Goal: Information Seeking & Learning: Learn about a topic

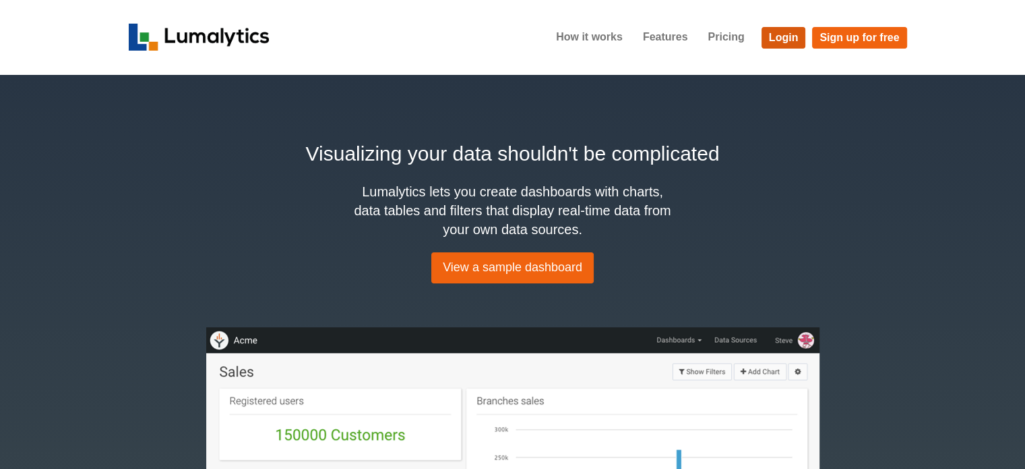
click at [784, 36] on link "Login" at bounding box center [784, 38] width 44 height 22
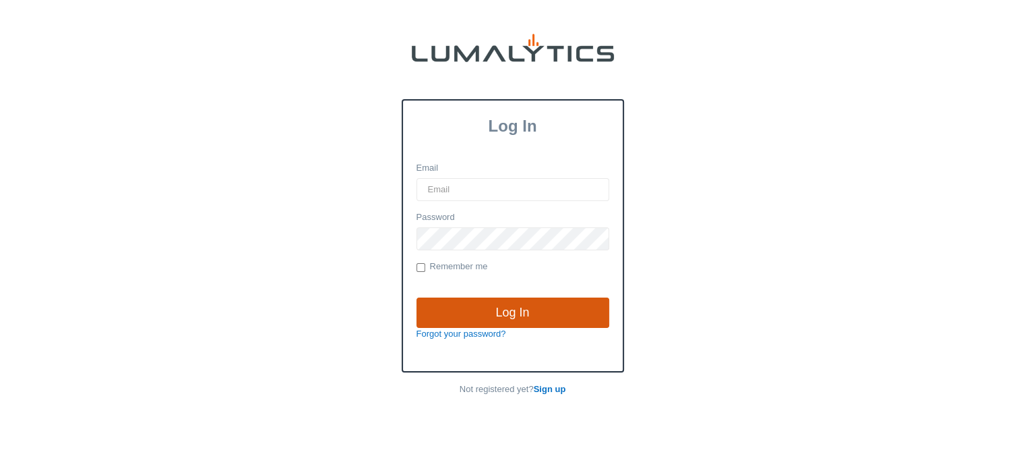
type input "cnoordyke@valleytruckparts.com"
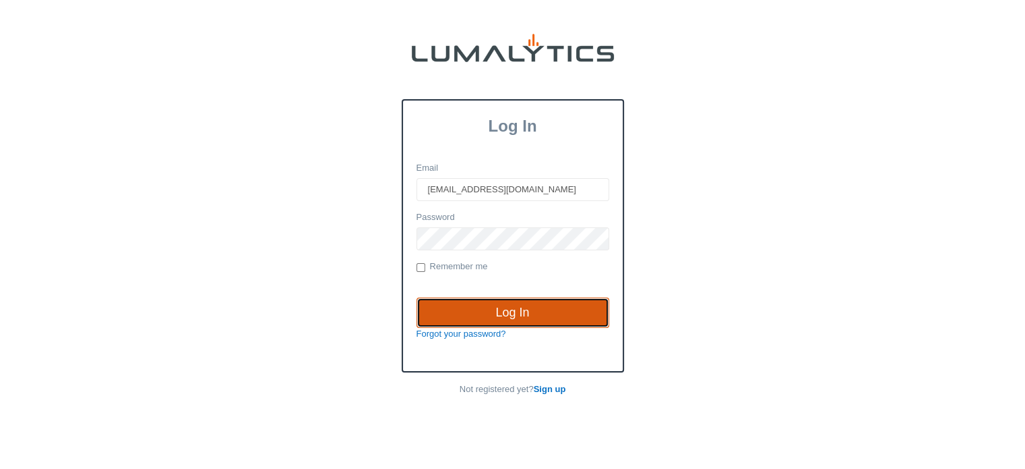
click at [511, 309] on input "Log In" at bounding box center [513, 312] width 193 height 31
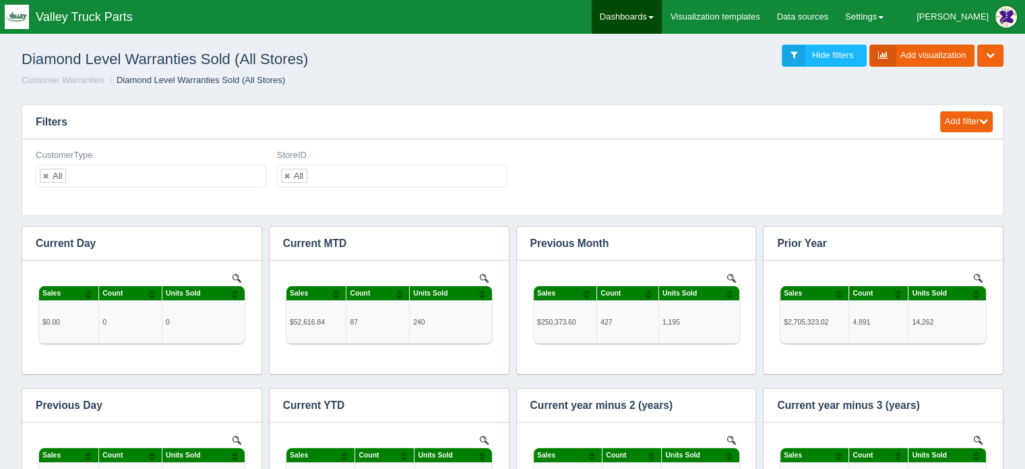
click at [662, 7] on link "Dashboards" at bounding box center [627, 17] width 70 height 34
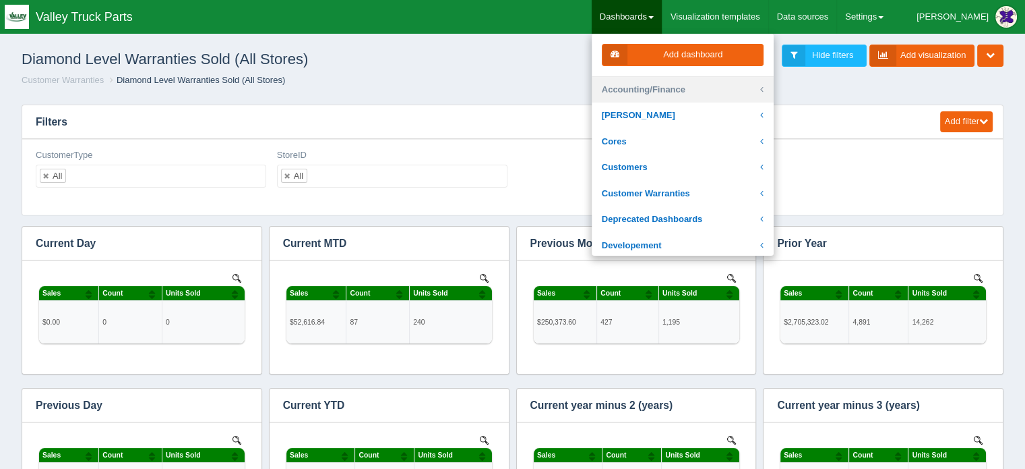
click at [683, 92] on link "Accounting/Finance" at bounding box center [683, 90] width 182 height 26
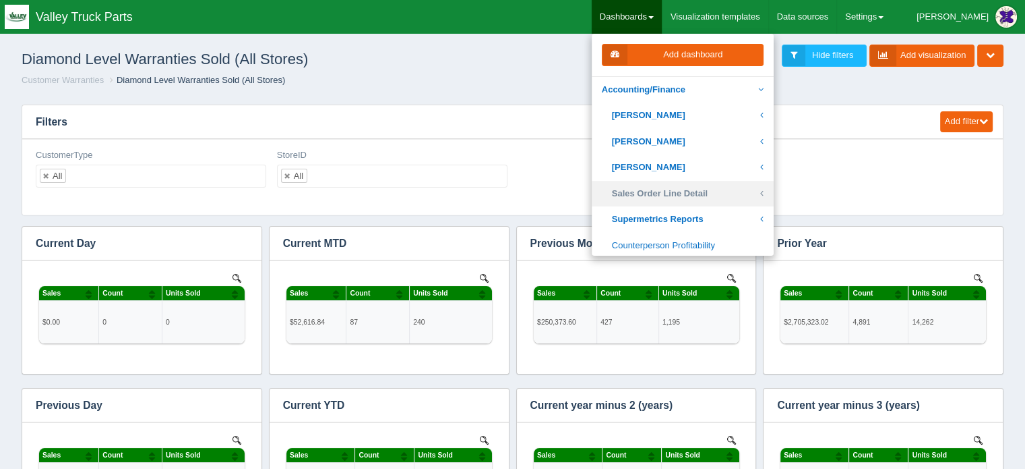
click at [694, 192] on link "Sales Order Line Detail" at bounding box center [683, 194] width 182 height 26
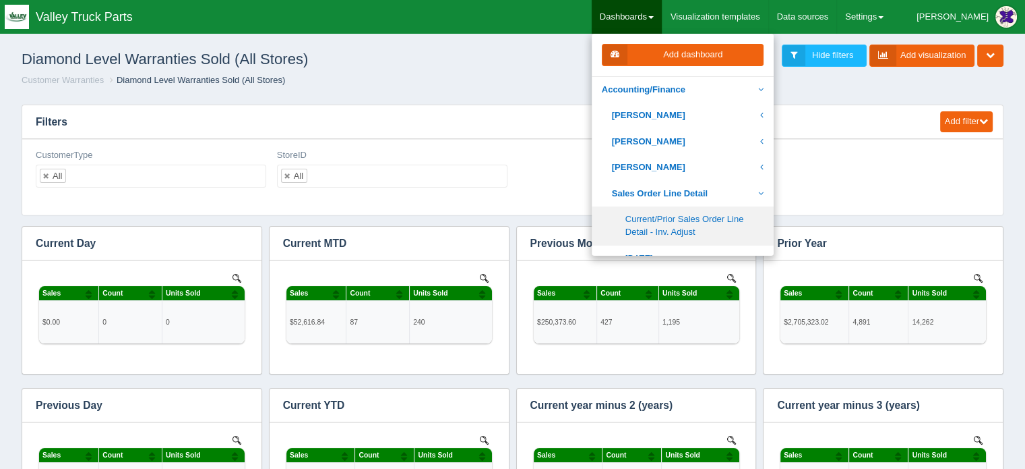
click at [708, 220] on link "Current/Prior Sales Order Line Detail - Inv. Adjust" at bounding box center [683, 225] width 182 height 38
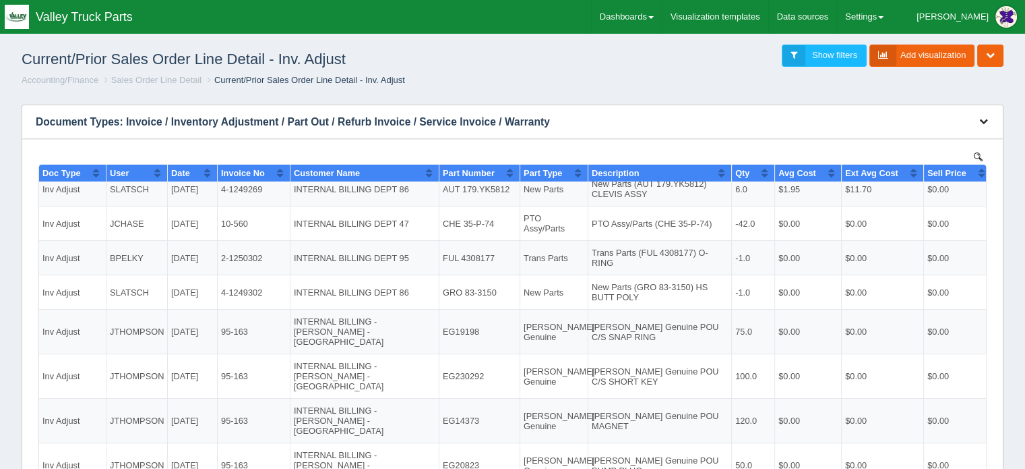
click at [981, 117] on icon "button" at bounding box center [983, 121] width 9 height 9
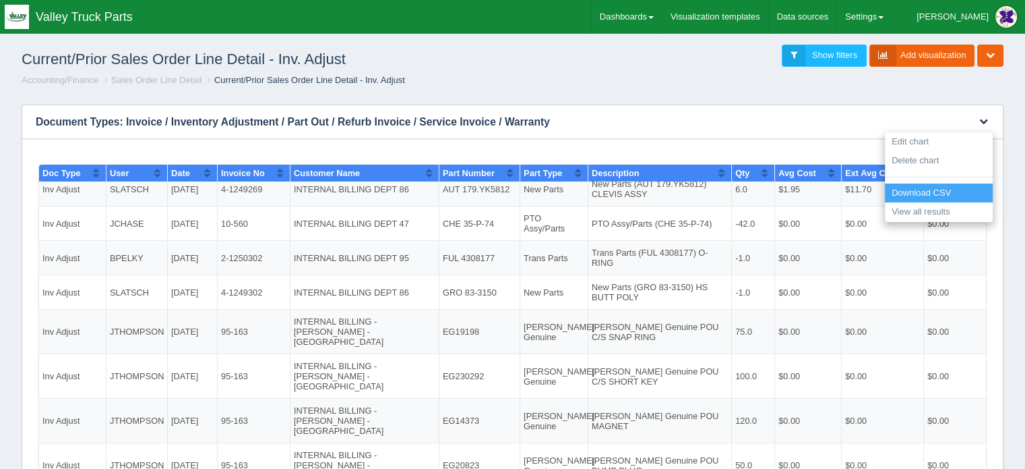
click at [933, 192] on link "Download CSV" at bounding box center [939, 193] width 108 height 20
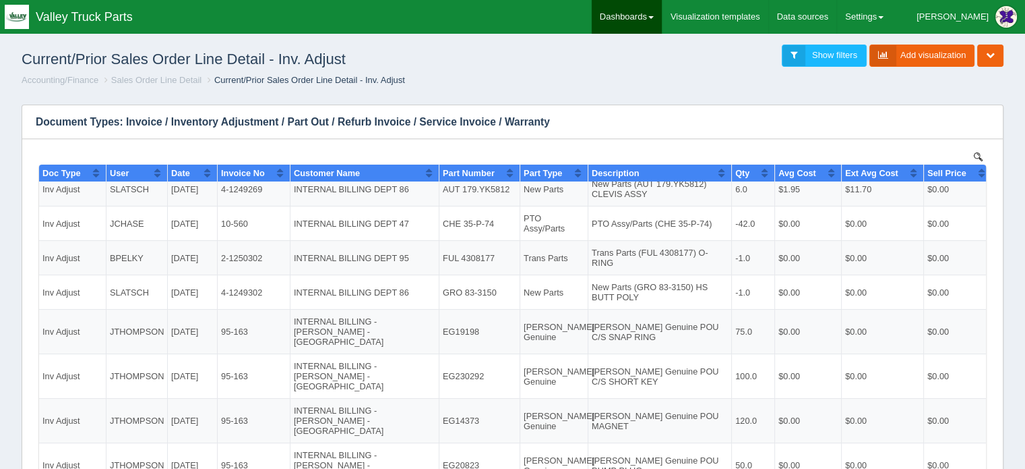
click at [661, 11] on link "Dashboards" at bounding box center [627, 17] width 70 height 34
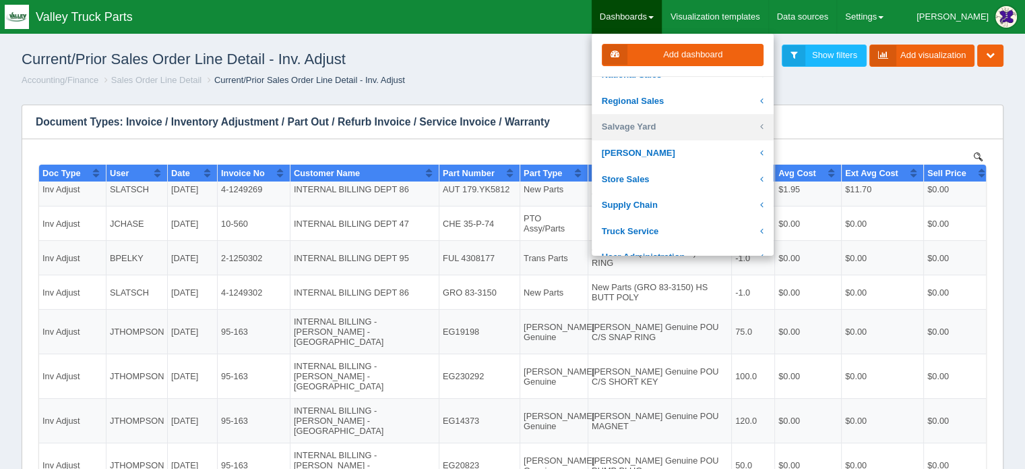
scroll to position [337, 0]
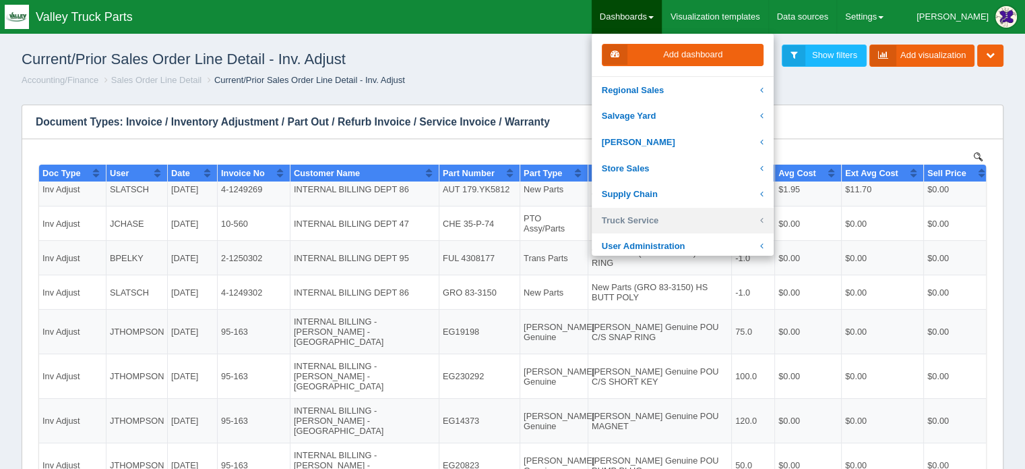
click at [690, 220] on link "Truck Service" at bounding box center [683, 221] width 182 height 26
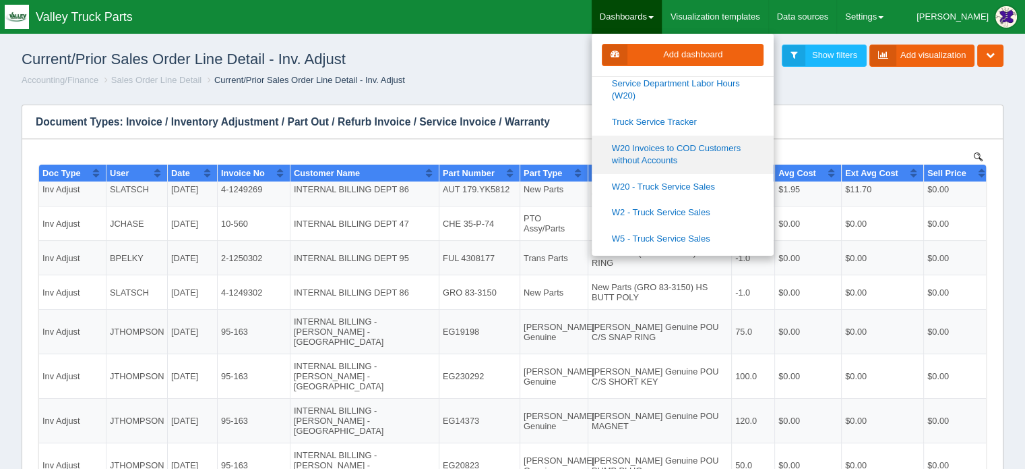
scroll to position [607, 0]
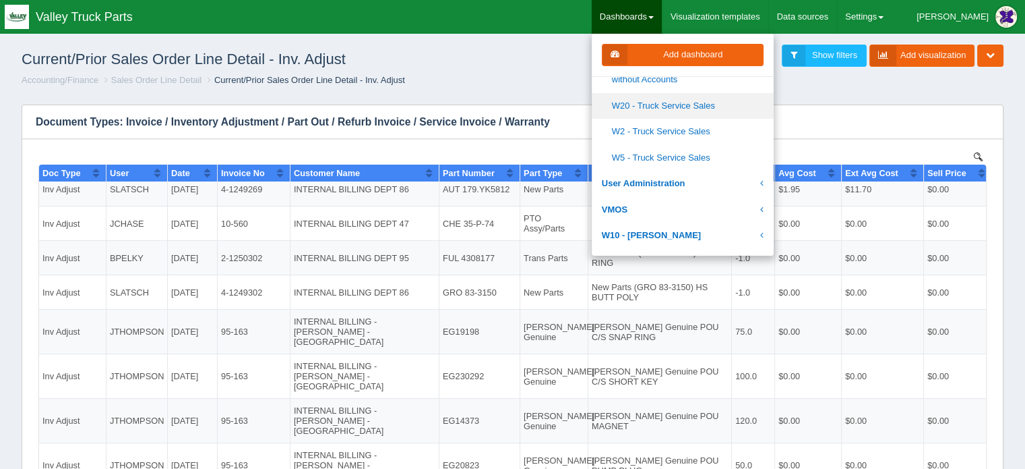
click at [705, 99] on link "W20 - Truck Service Sales" at bounding box center [683, 106] width 182 height 26
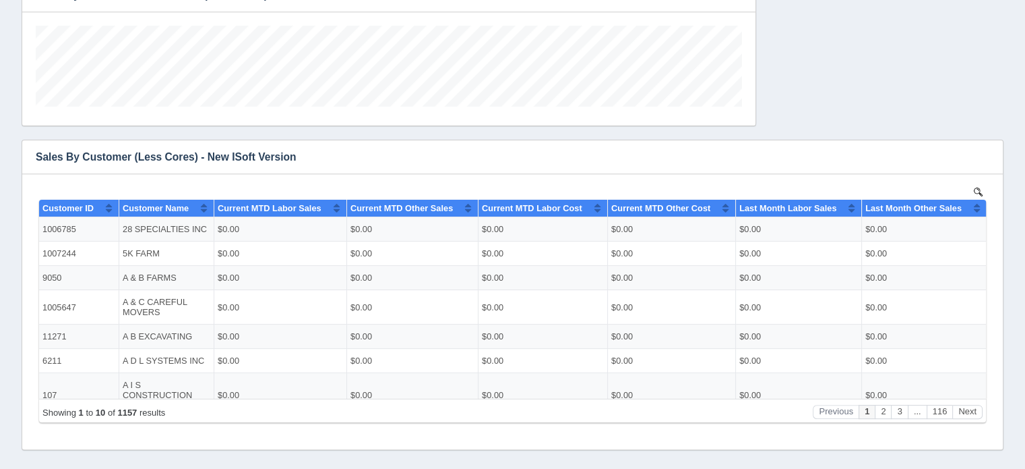
scroll to position [453, 0]
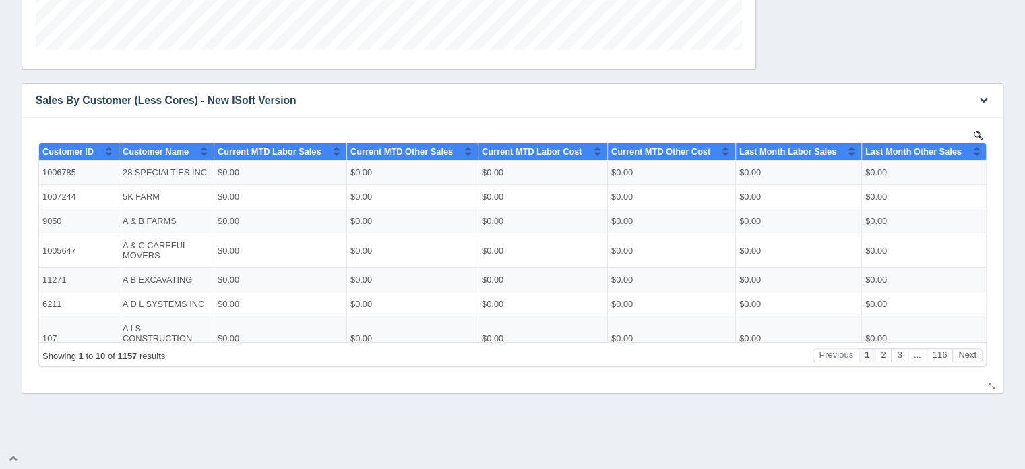
click at [978, 131] on img at bounding box center [978, 134] width 9 height 9
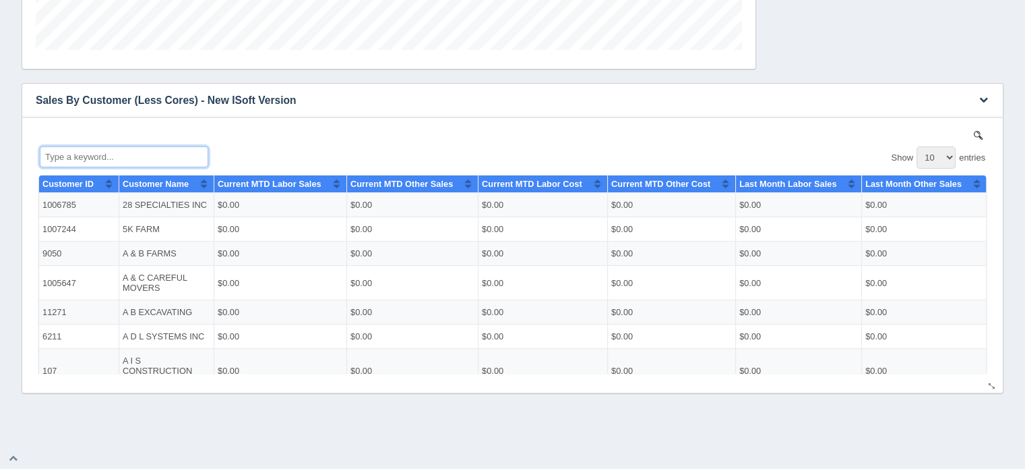
click at [81, 157] on input "Type a keyword..." at bounding box center [124, 156] width 169 height 21
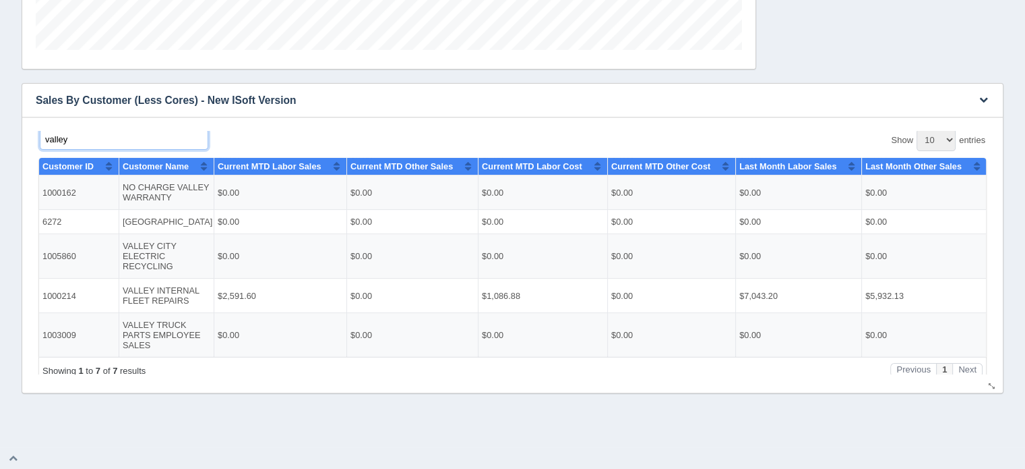
scroll to position [22, 0]
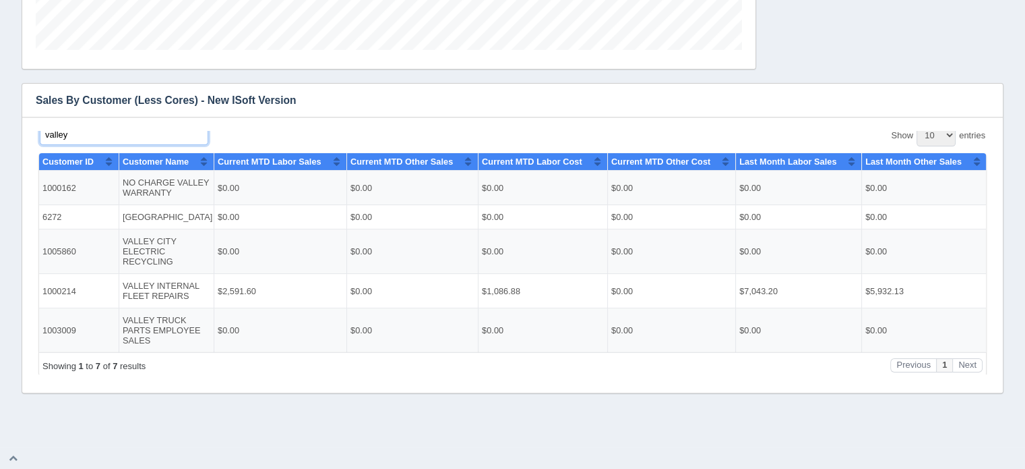
type input "valley"
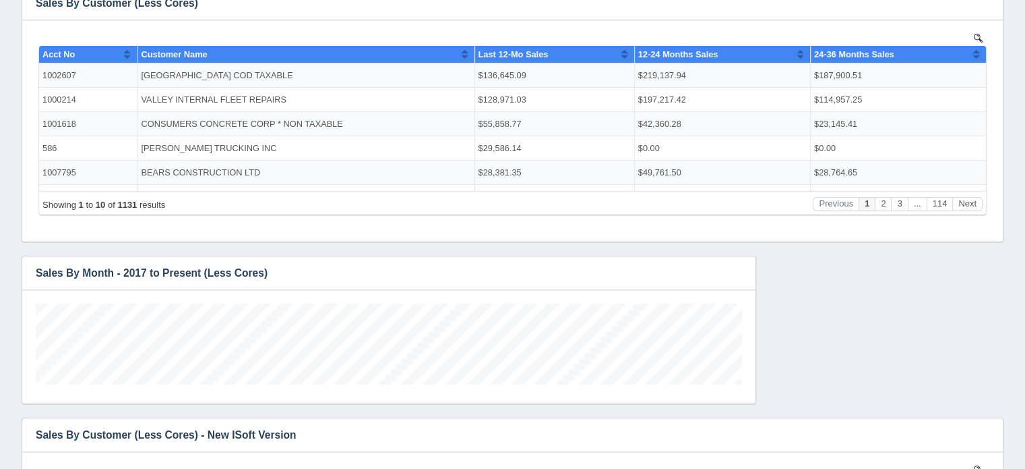
scroll to position [0, 0]
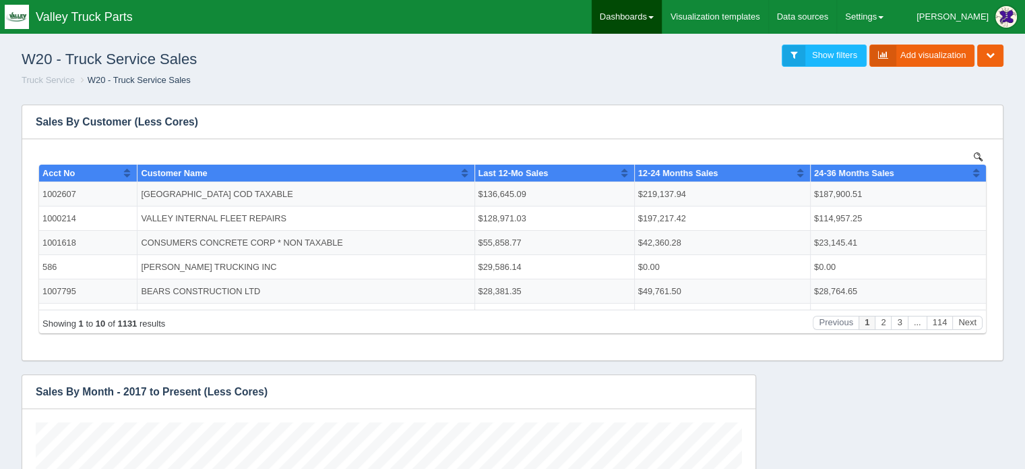
click at [662, 9] on link "Dashboards" at bounding box center [627, 17] width 70 height 34
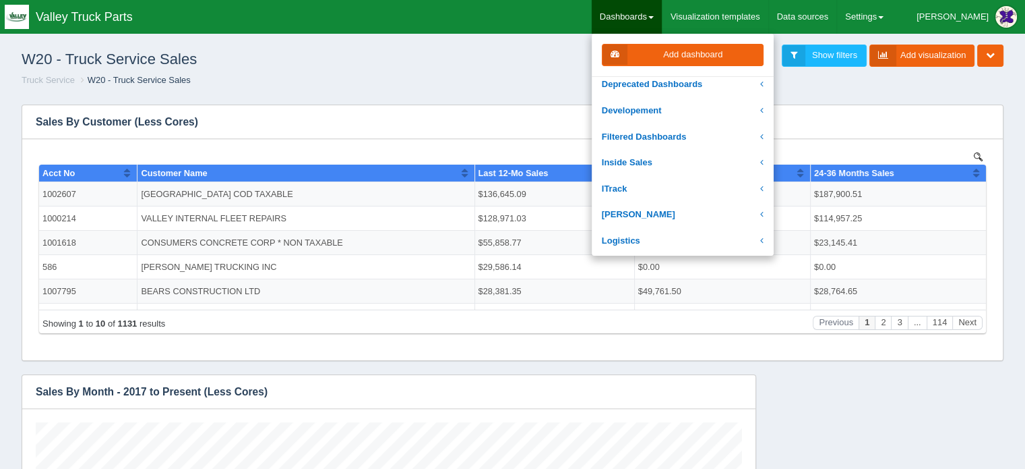
scroll to position [202, 0]
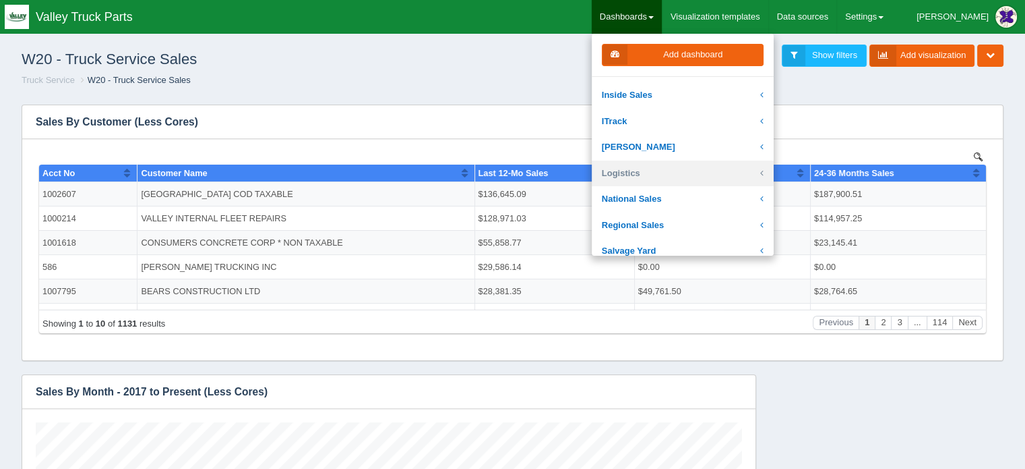
click at [673, 175] on link "Logistics" at bounding box center [683, 173] width 182 height 26
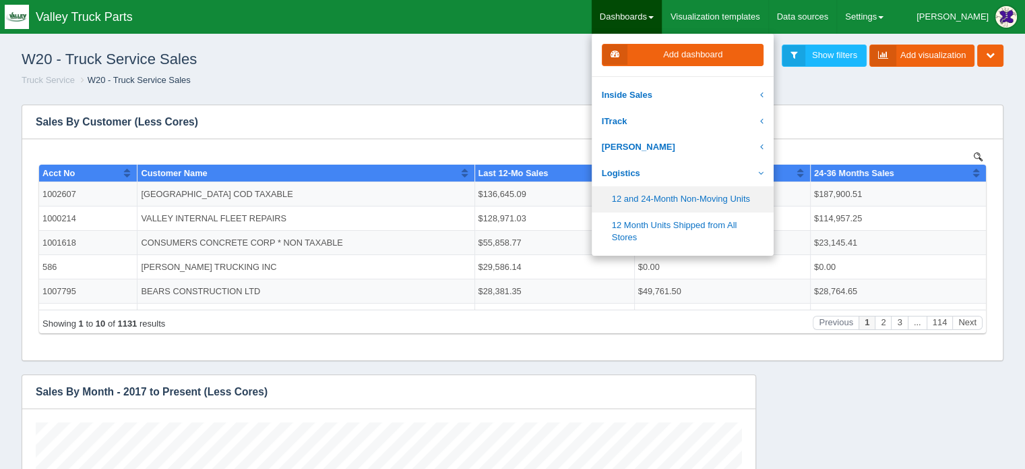
click at [704, 195] on link "12 and 24-Month Non-Moving Units" at bounding box center [683, 199] width 182 height 26
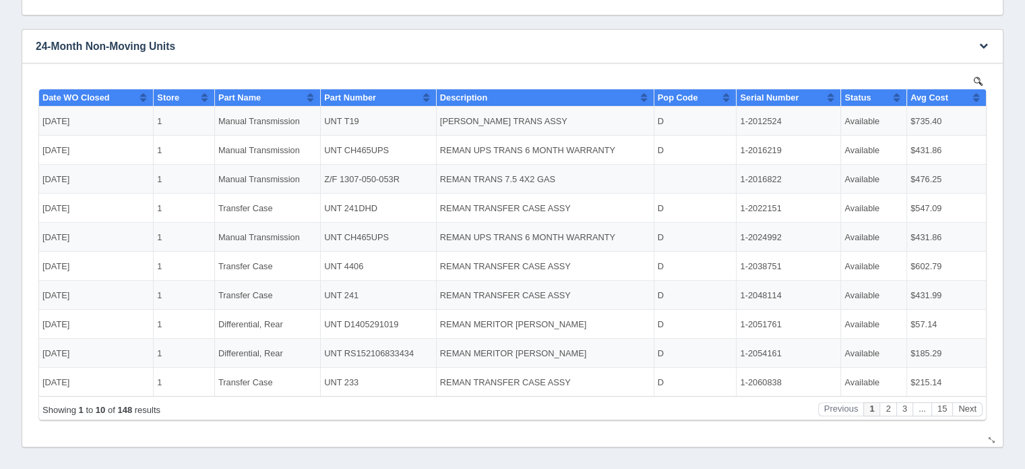
scroll to position [480, 0]
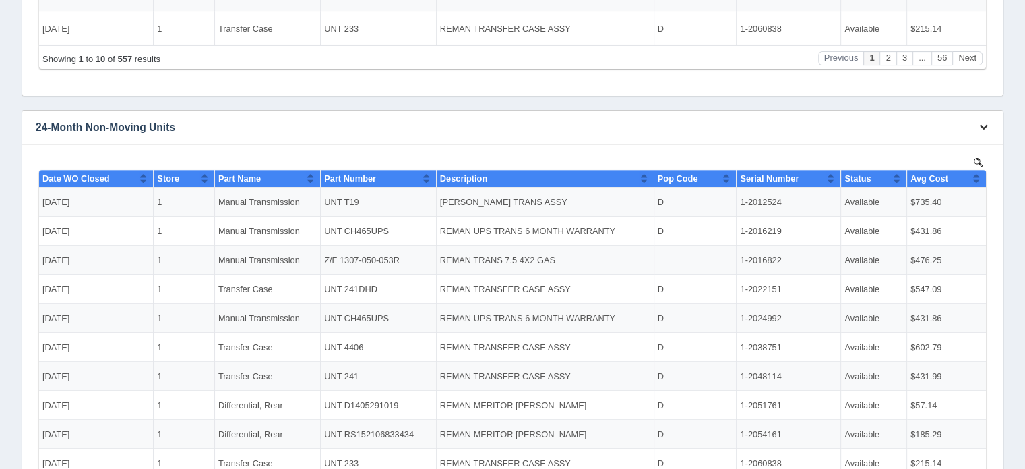
click at [984, 125] on icon "button" at bounding box center [983, 126] width 9 height 9
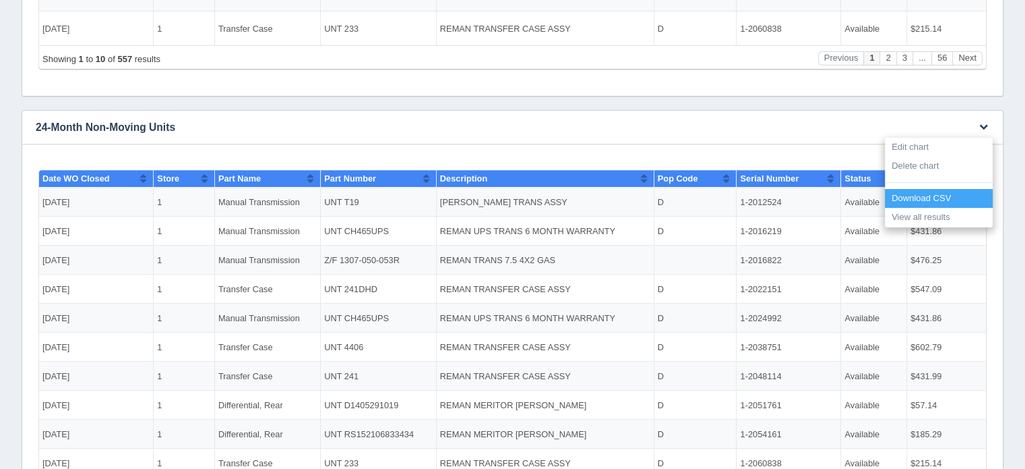
click at [922, 195] on link "Download CSV" at bounding box center [939, 199] width 108 height 20
